Goal: Task Accomplishment & Management: Manage account settings

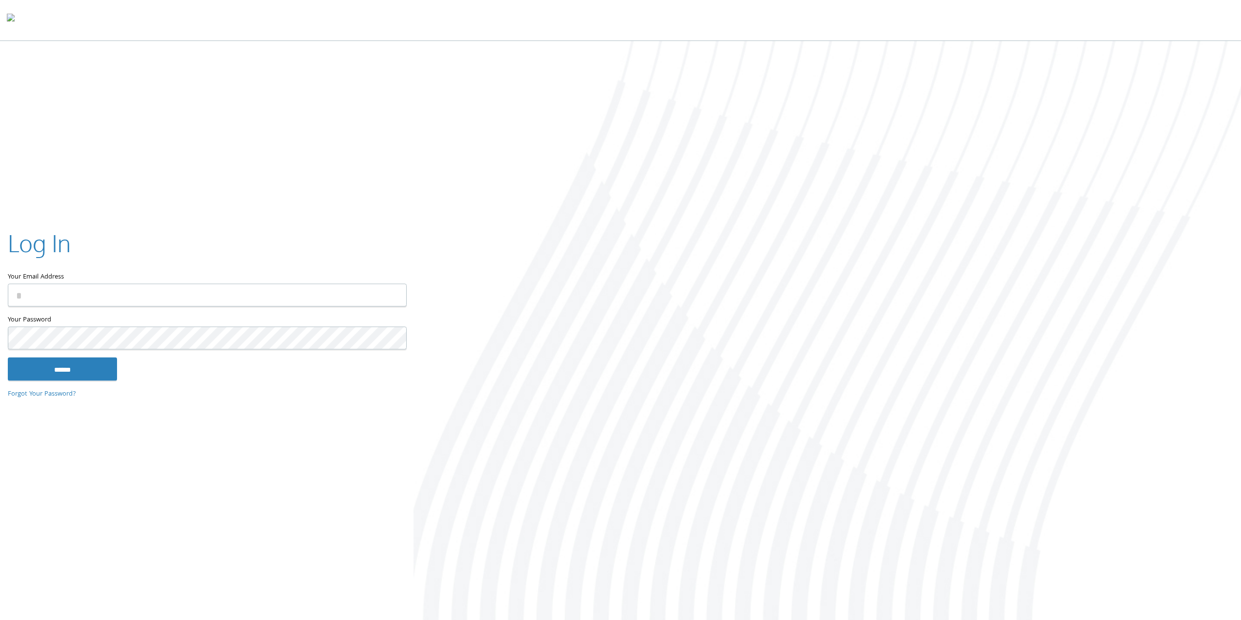
type input "**********"
click at [84, 368] on input "******" at bounding box center [62, 368] width 109 height 23
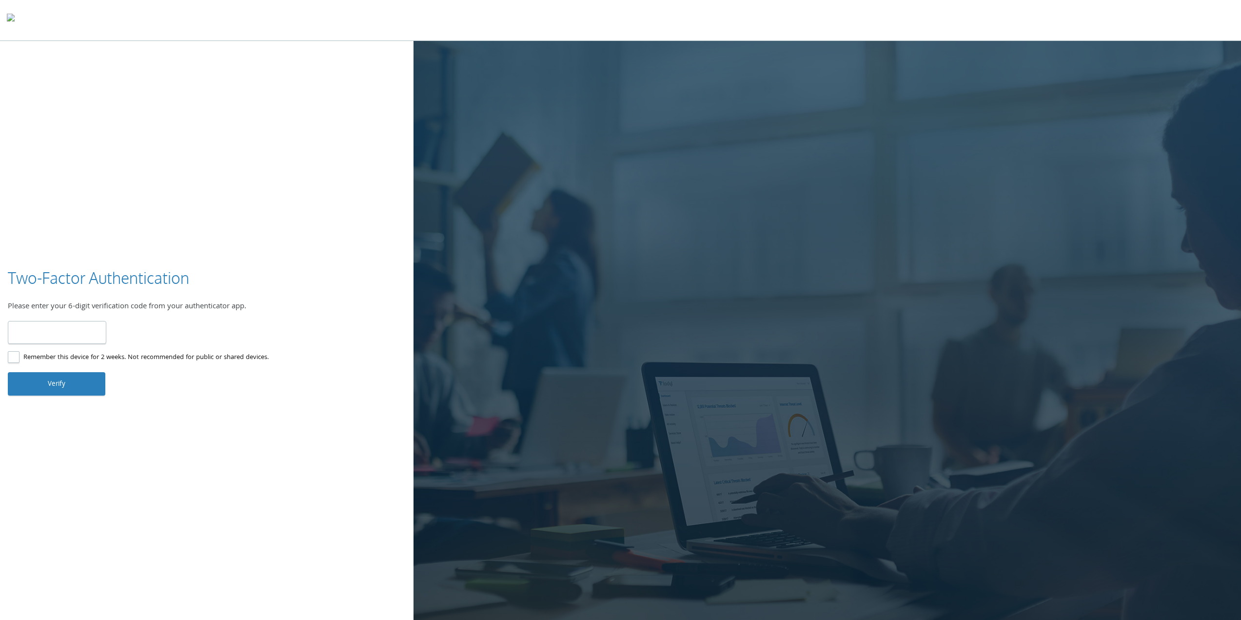
type input "******"
